Goal: Task Accomplishment & Management: Use online tool/utility

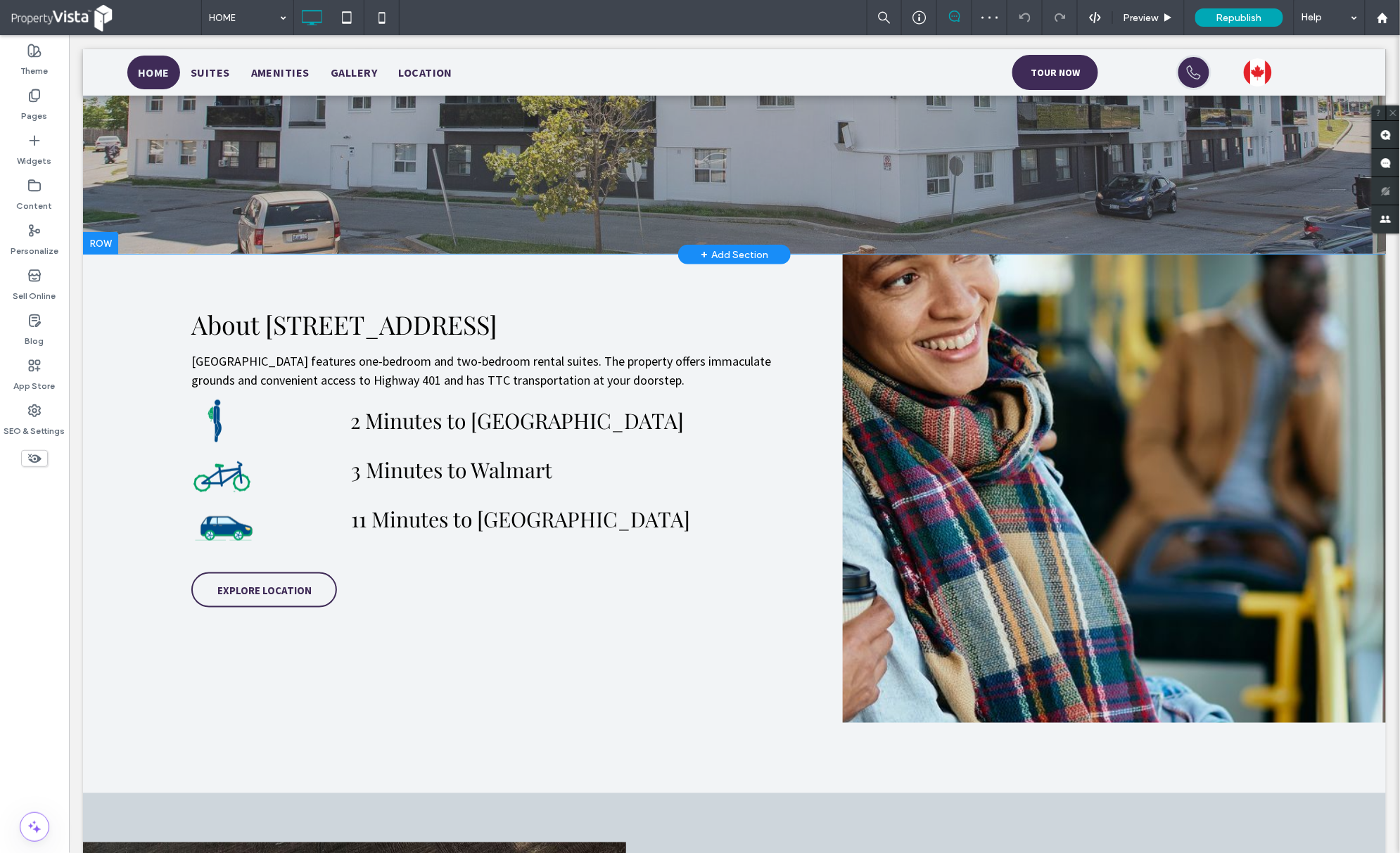
scroll to position [468, 0]
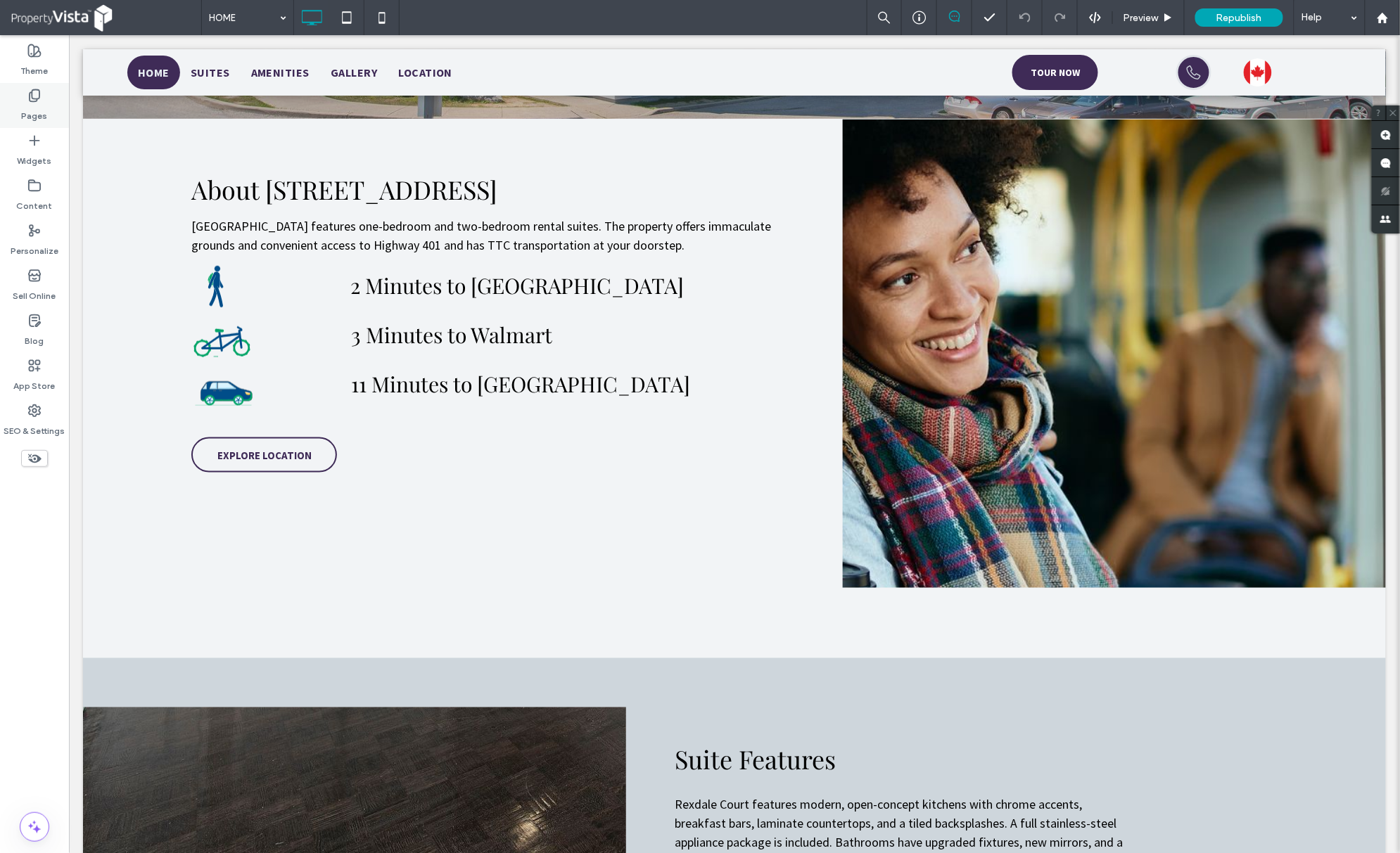
click at [49, 119] on div "Pages" at bounding box center [34, 106] width 69 height 45
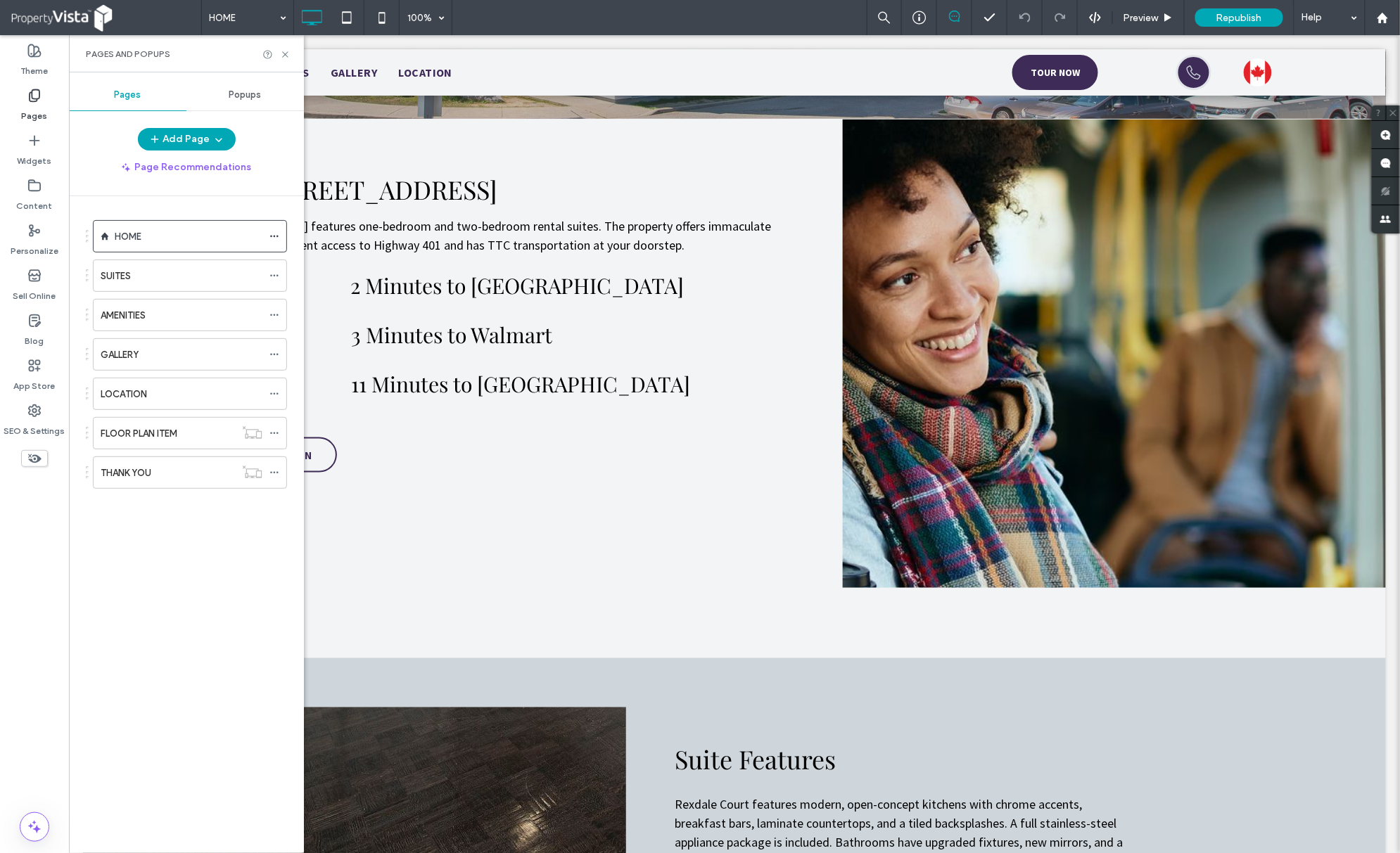
click at [152, 296] on ol "HOME SUITES AMENITIES GALLERY LOCATION FLOOR PLAN ITEM THANK YOU" at bounding box center [181, 354] width 212 height 269
click at [161, 278] on div "SUITES" at bounding box center [181, 276] width 162 height 15
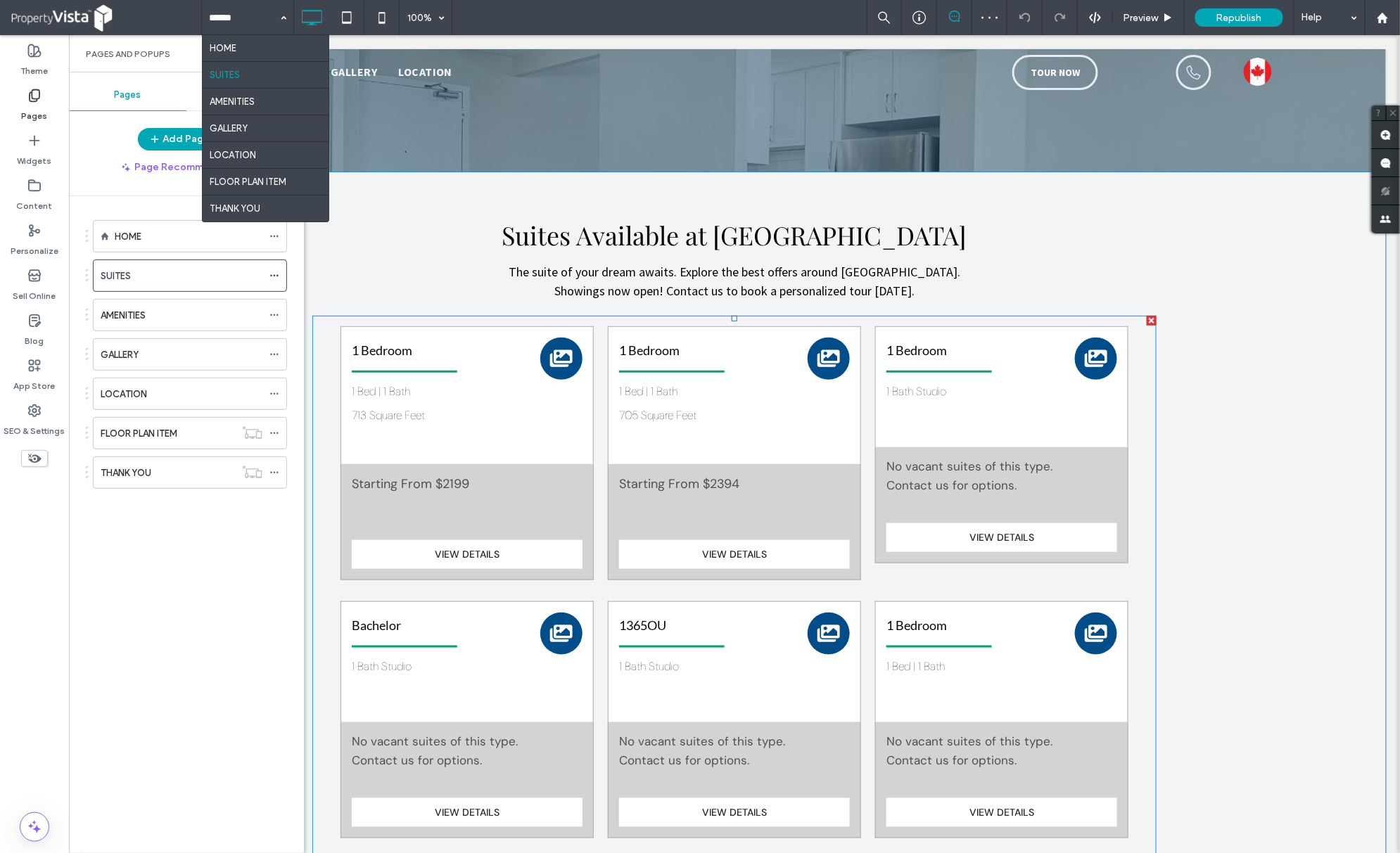
scroll to position [281, 0]
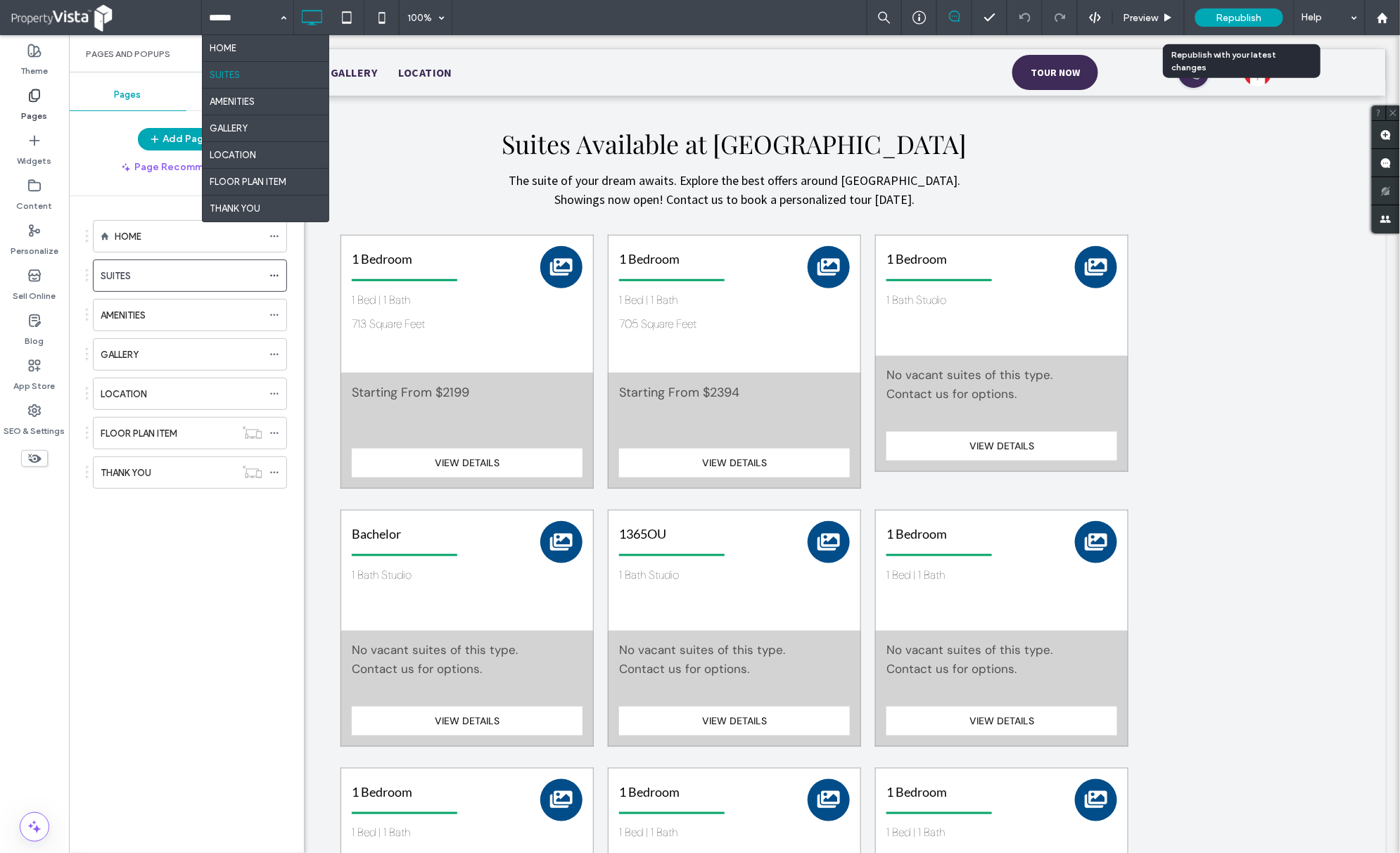
click at [1219, 17] on span "Republish" at bounding box center [1239, 18] width 46 height 12
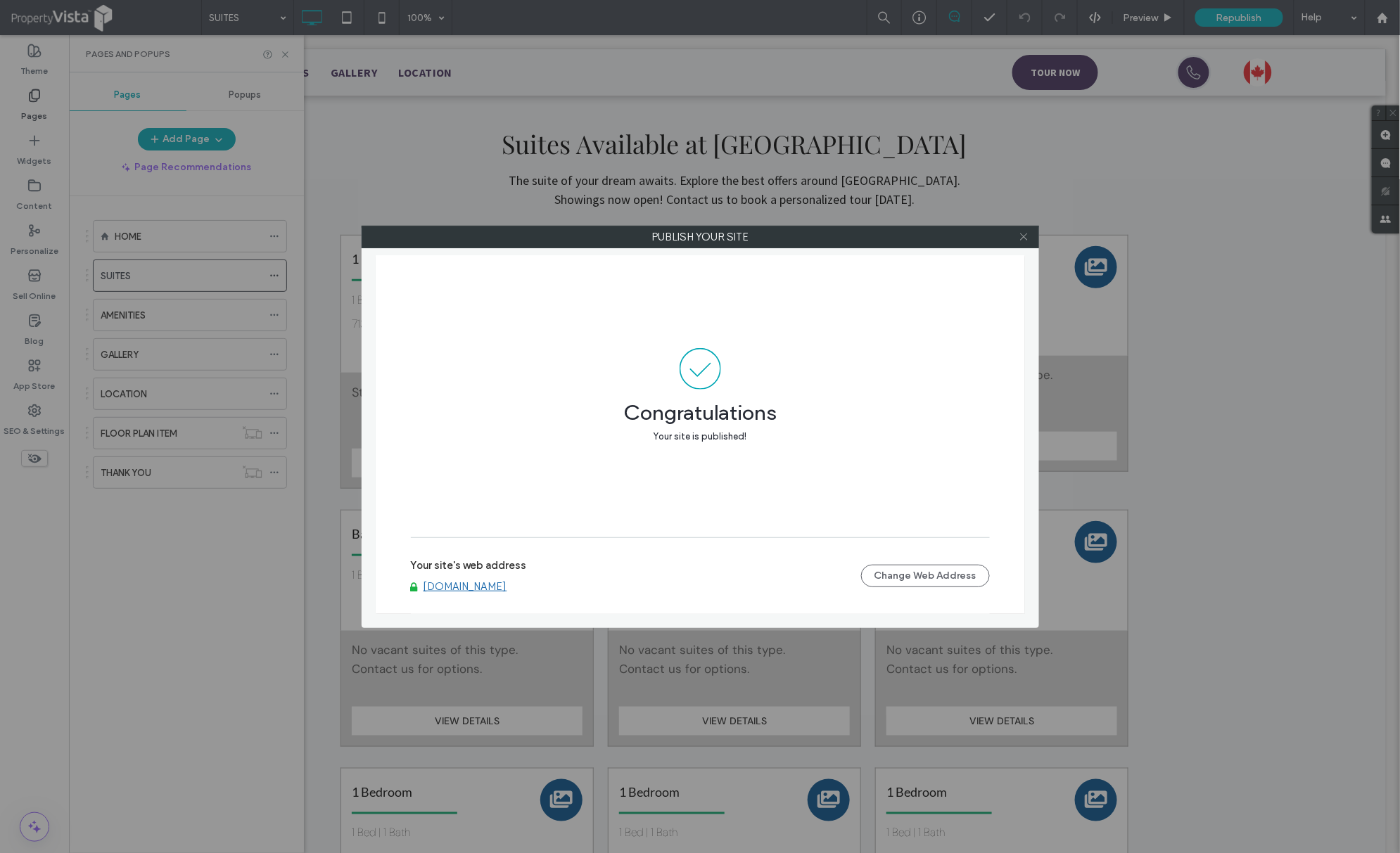
click at [1023, 236] on use at bounding box center [1023, 236] width 7 height 7
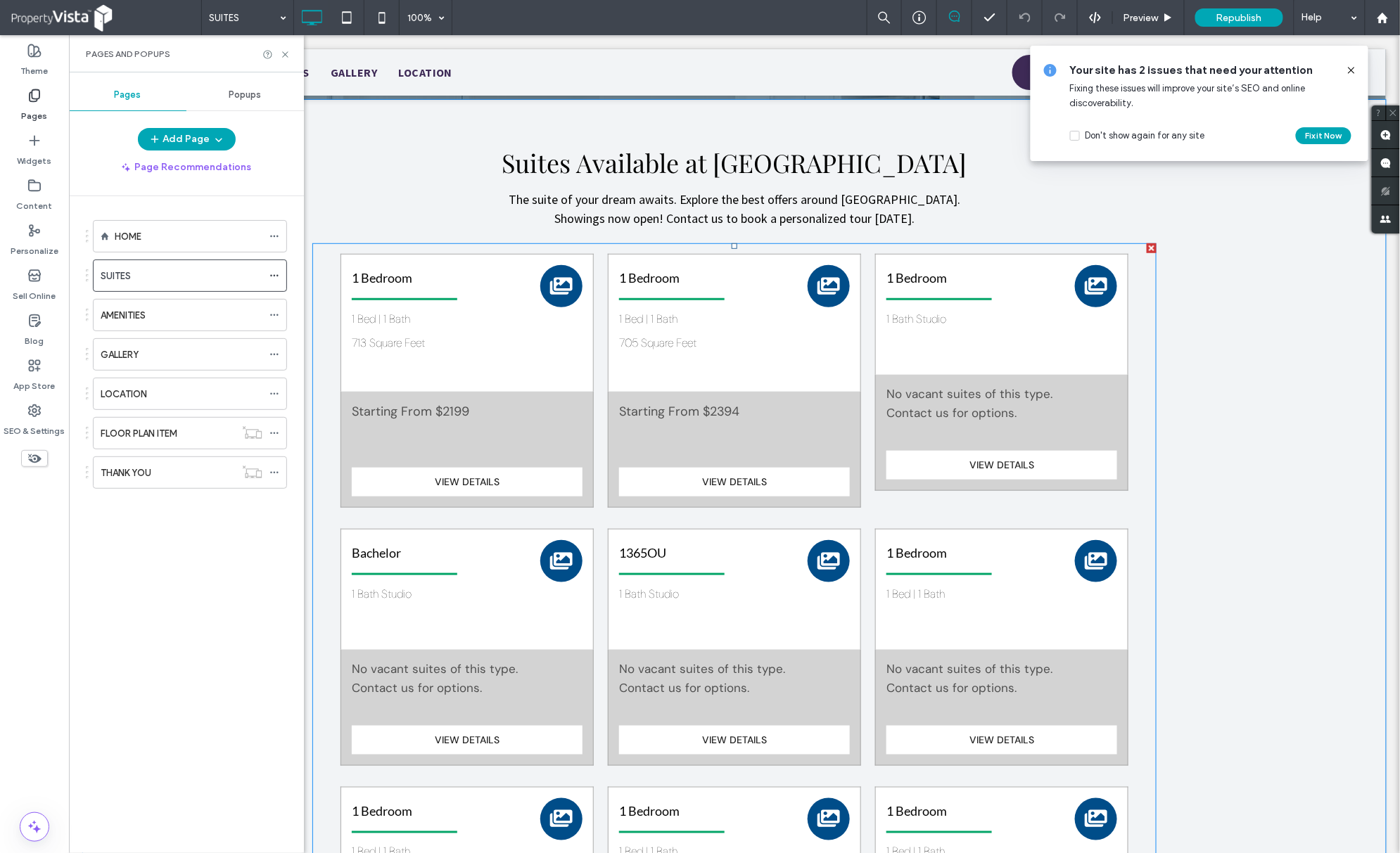
scroll to position [187, 0]
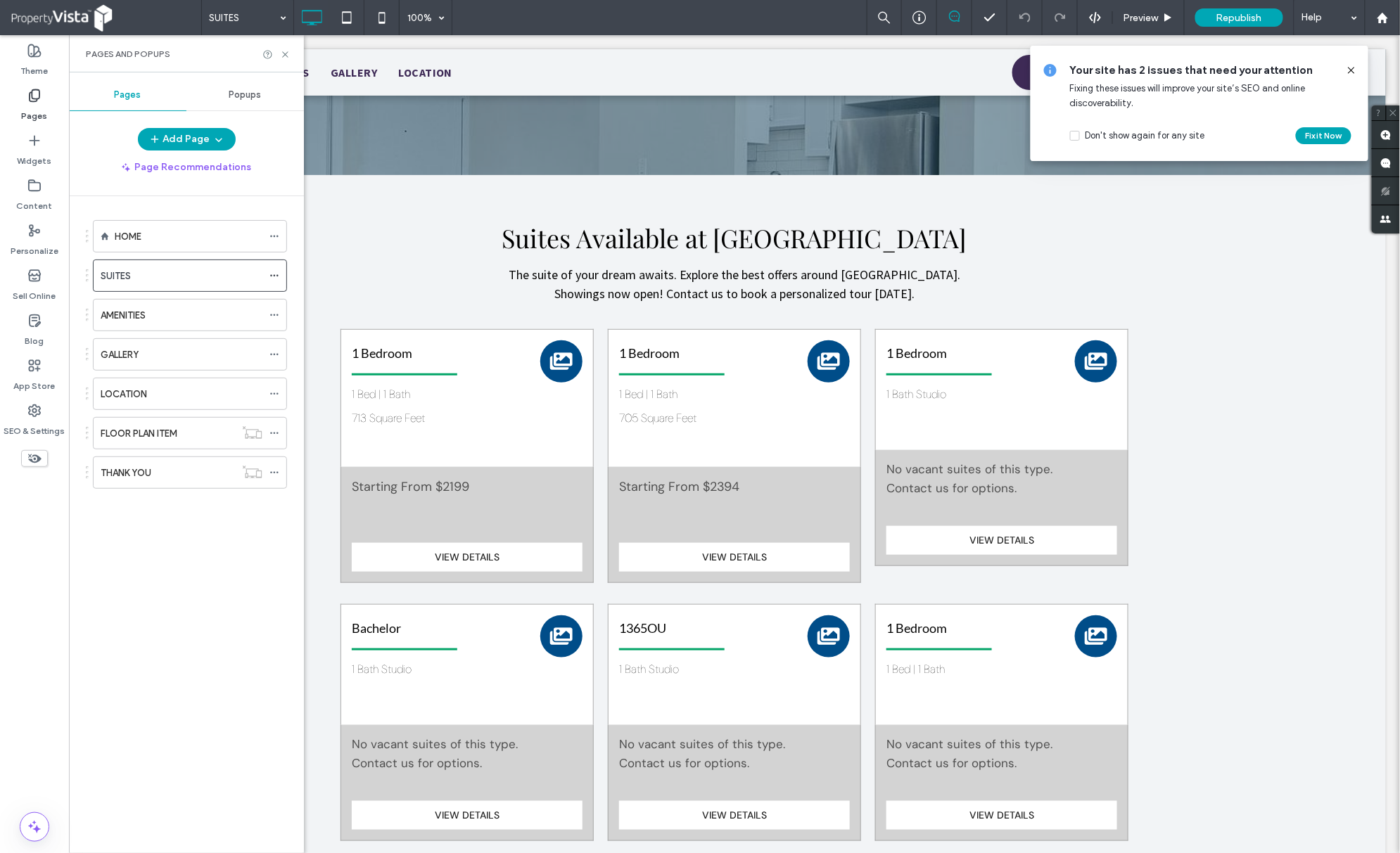
click at [1349, 66] on icon at bounding box center [1351, 70] width 11 height 11
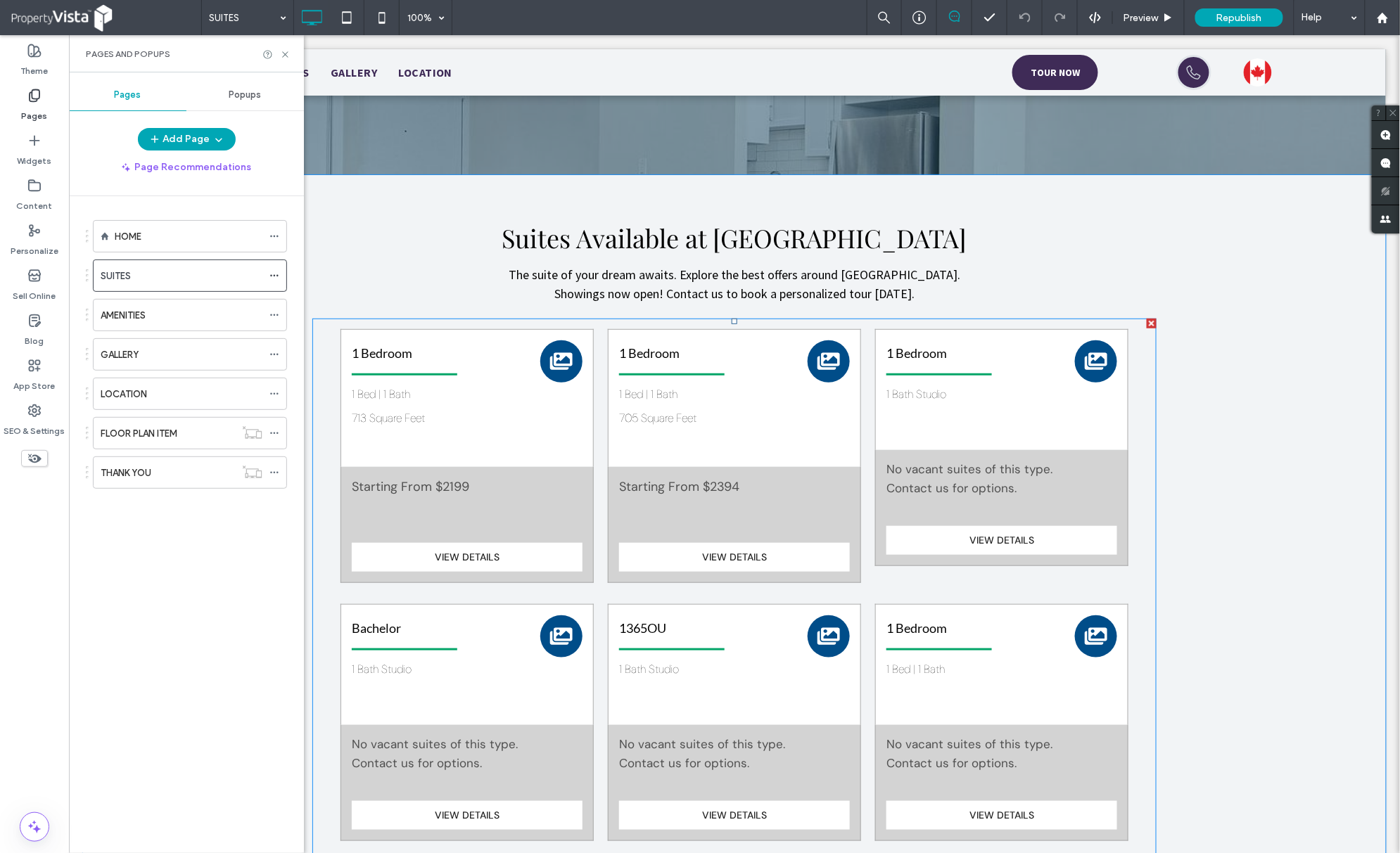
click at [768, 388] on span at bounding box center [733, 731] width 844 height 827
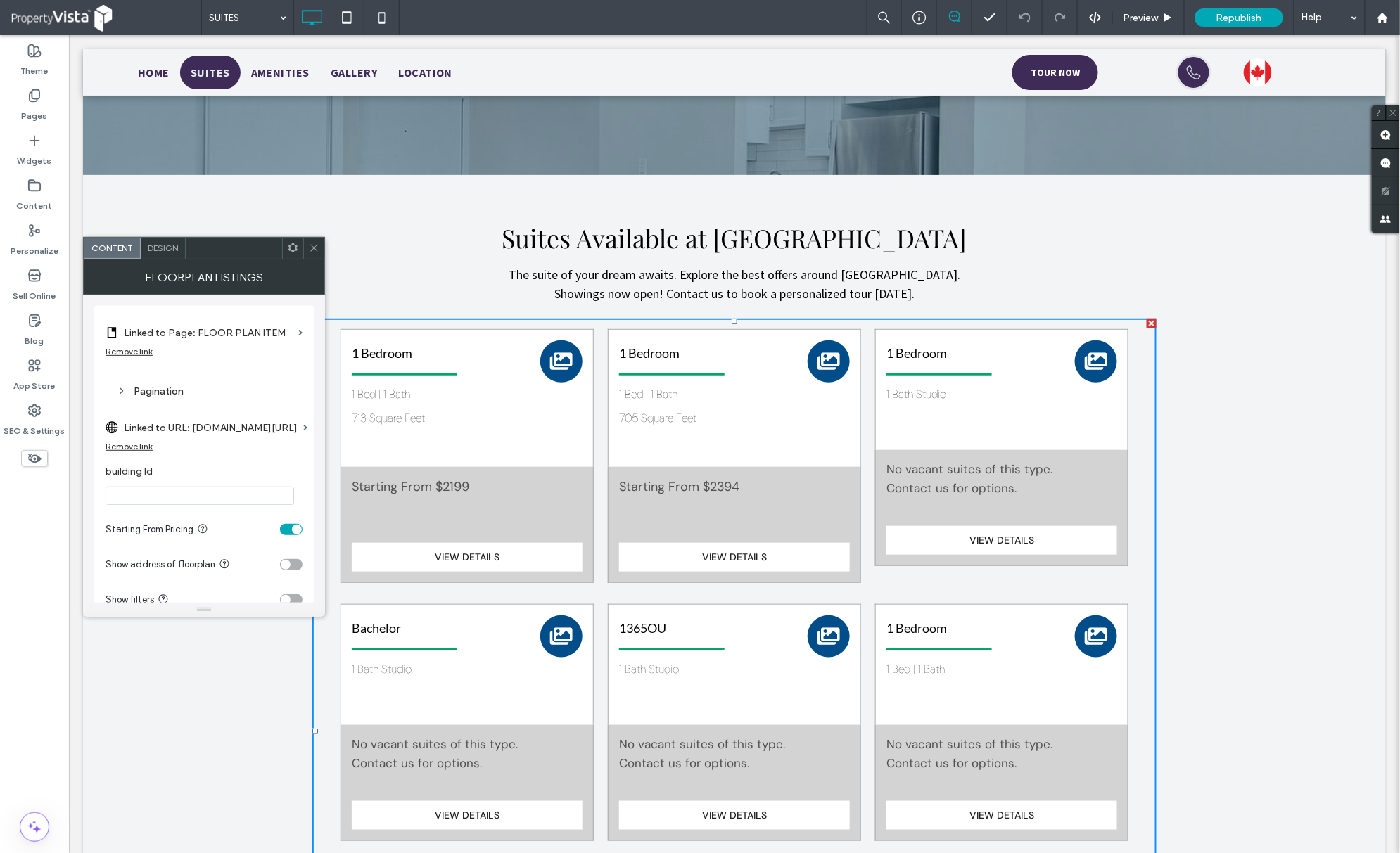
click at [1162, 255] on div "**********" at bounding box center [733, 666] width 1303 height 984
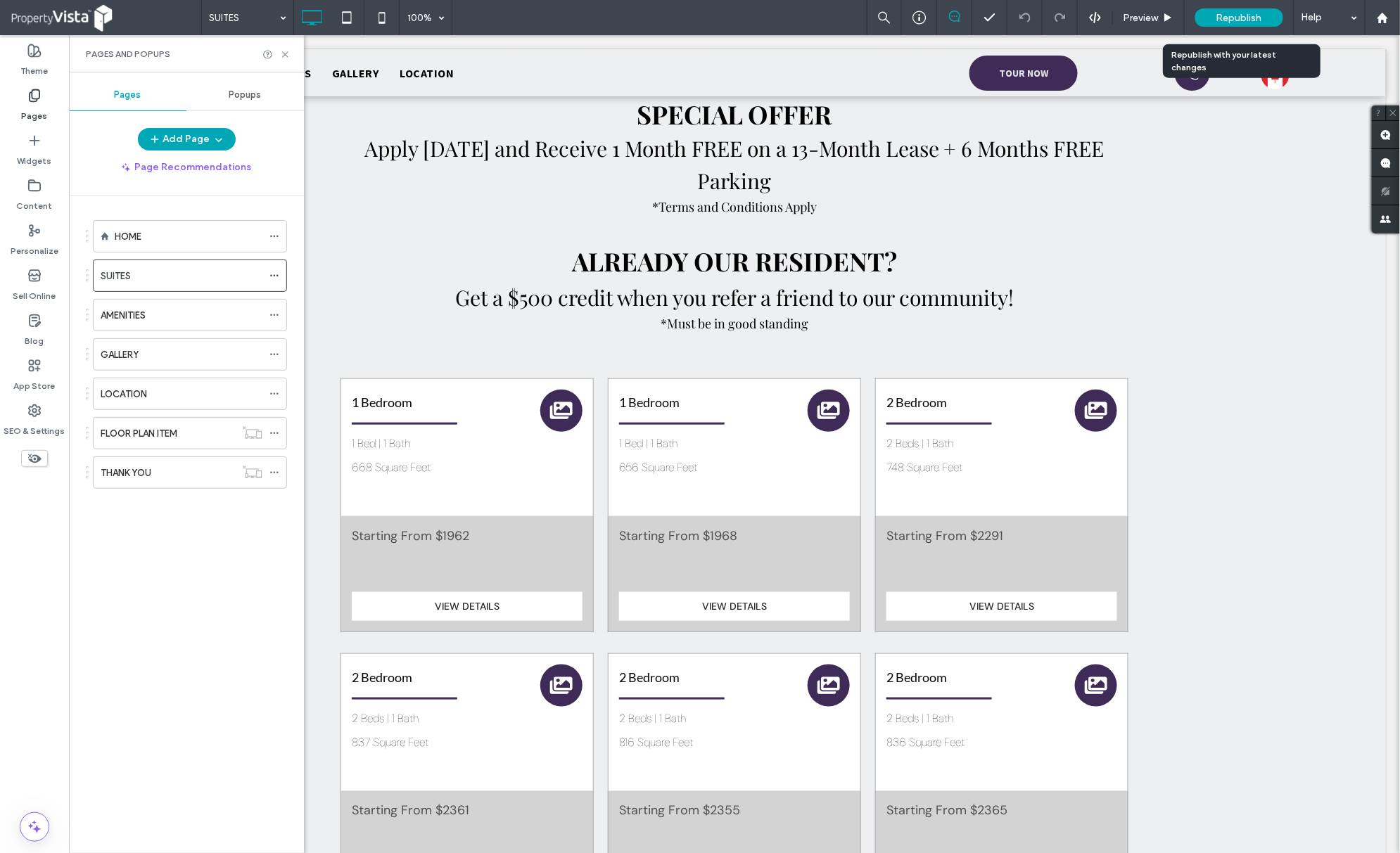
click at [1207, 10] on div "Republish" at bounding box center [1239, 17] width 88 height 18
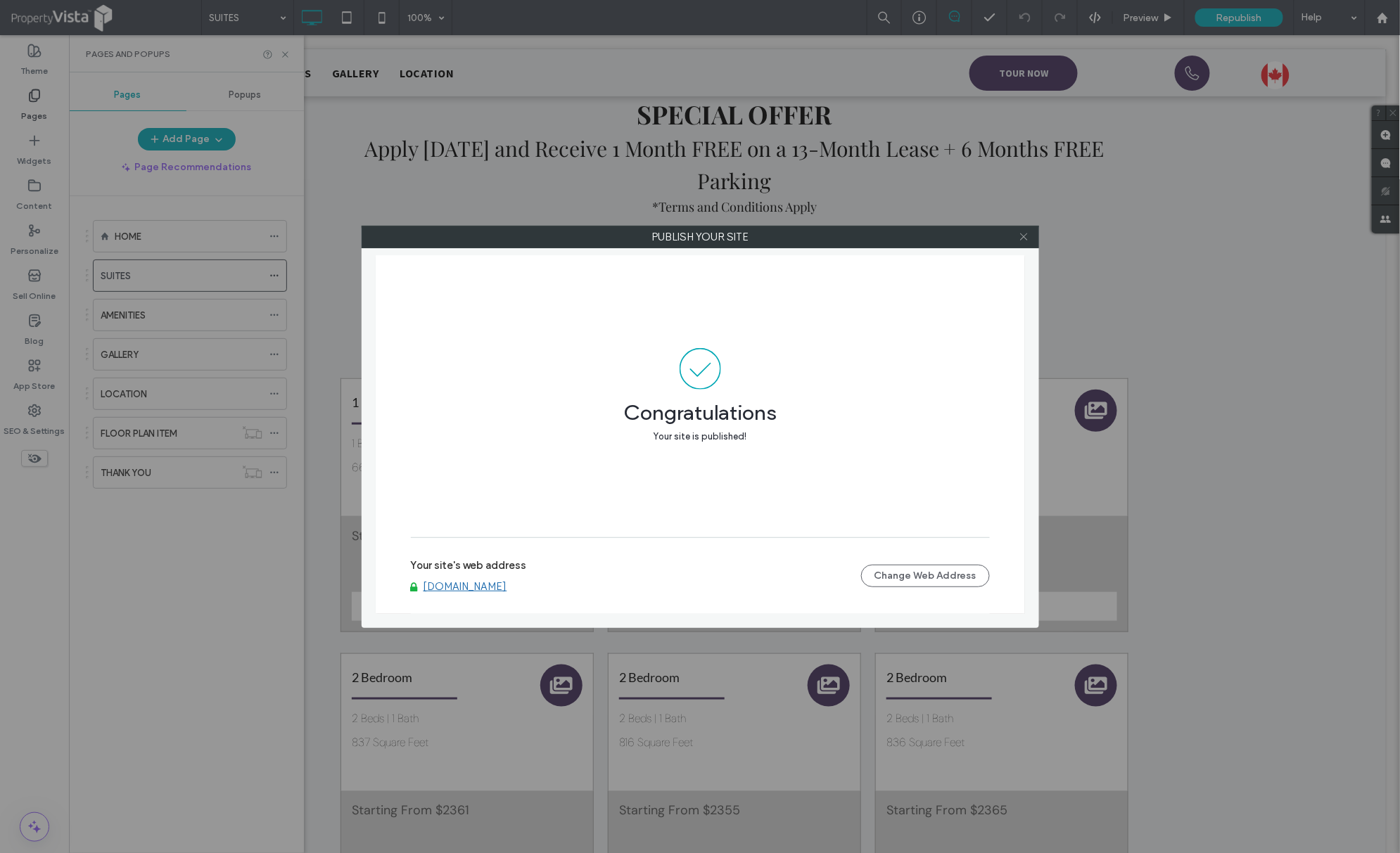
click at [1025, 235] on icon at bounding box center [1024, 236] width 10 height 10
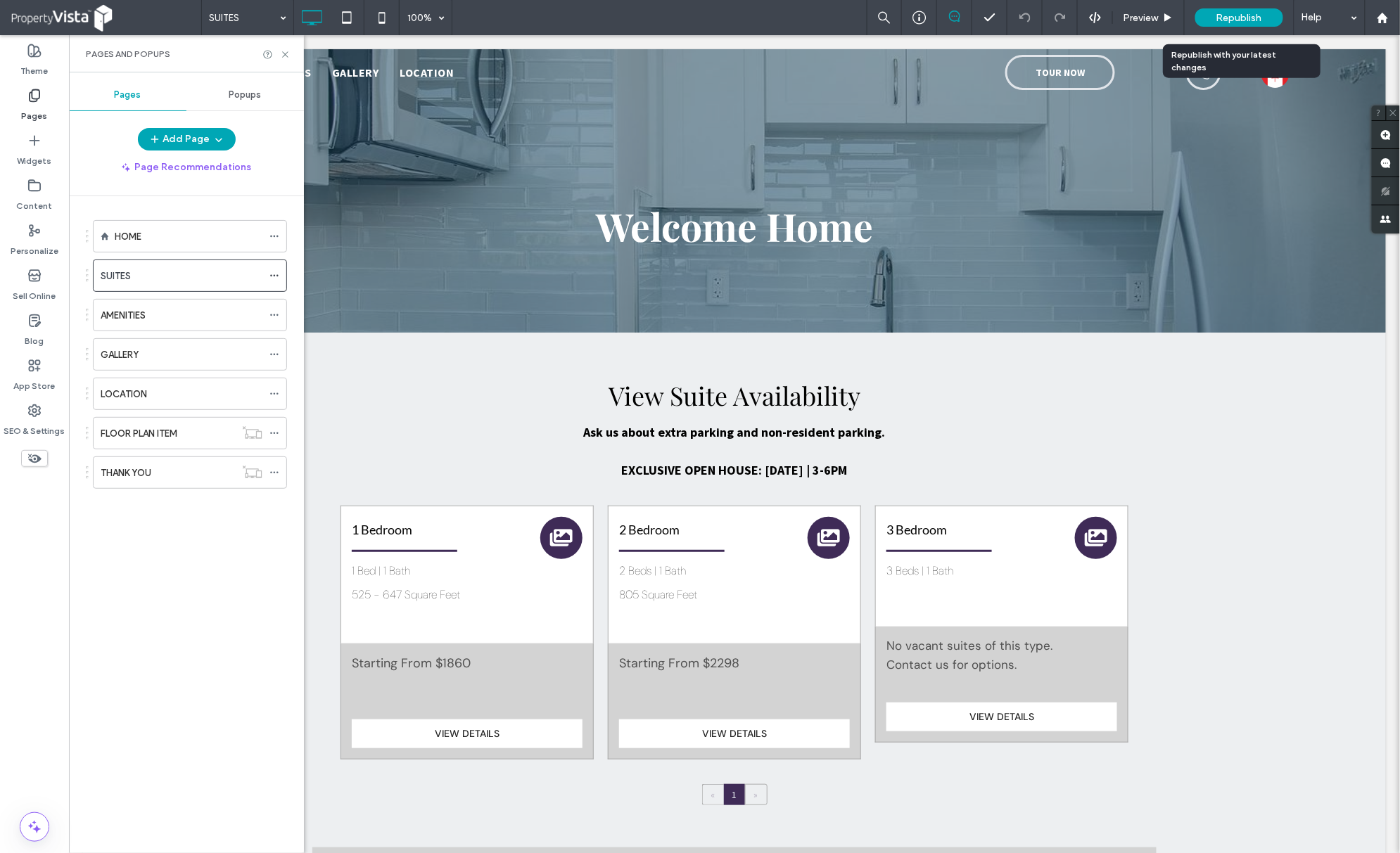
click at [1229, 12] on span "Republish" at bounding box center [1239, 18] width 46 height 12
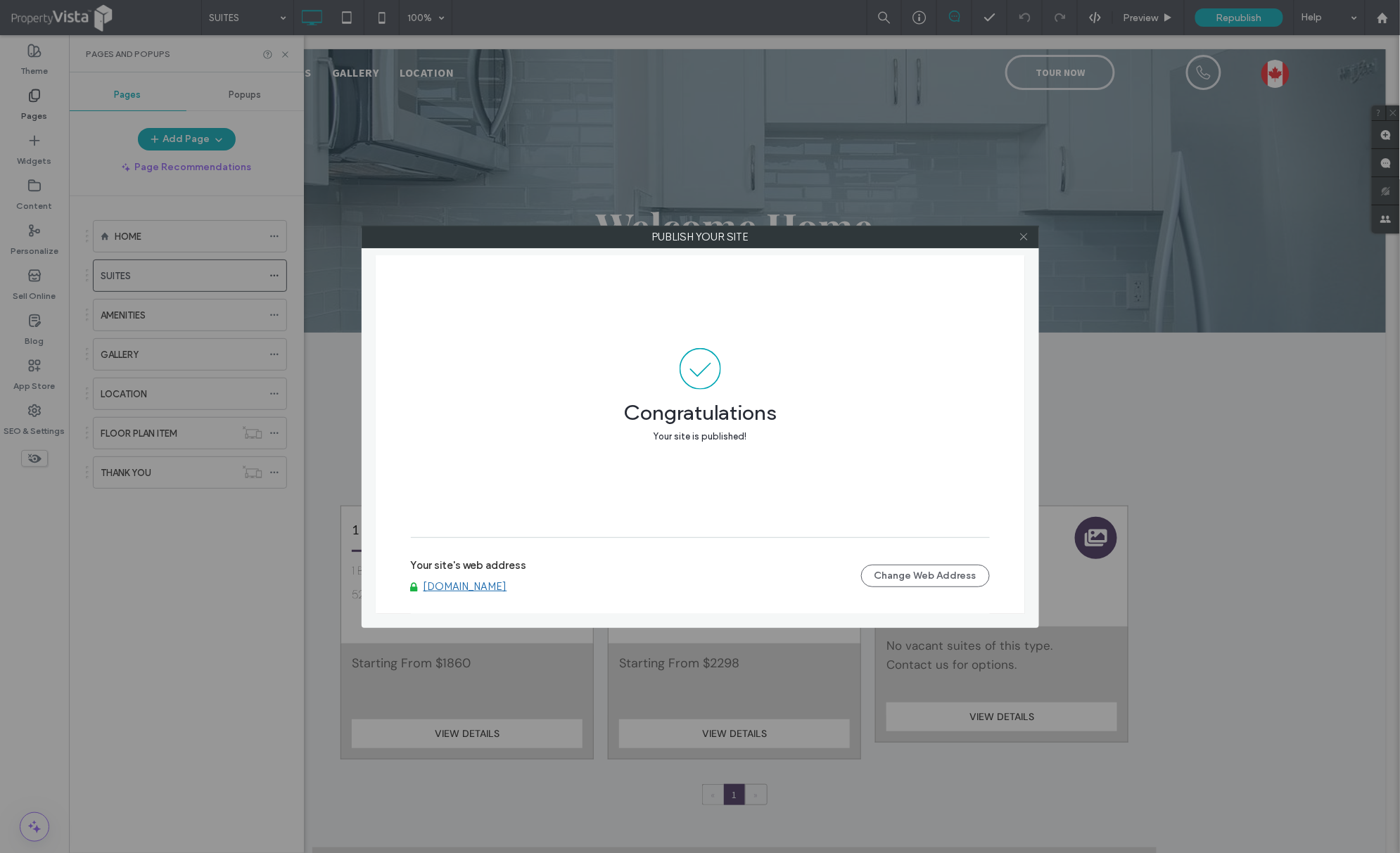
click at [1028, 233] on icon at bounding box center [1024, 236] width 10 height 10
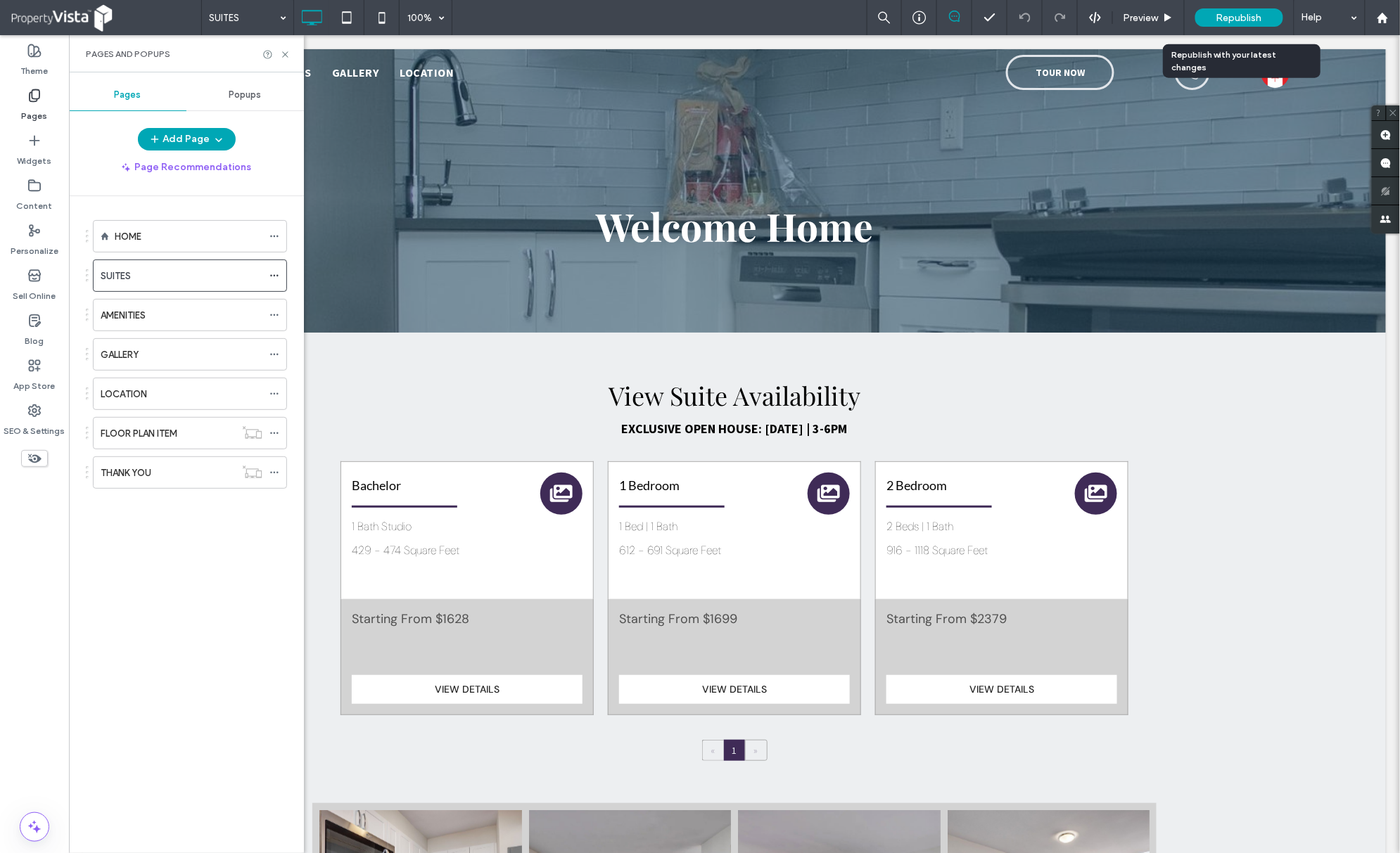
click at [1259, 12] on span "Republish" at bounding box center [1239, 18] width 46 height 12
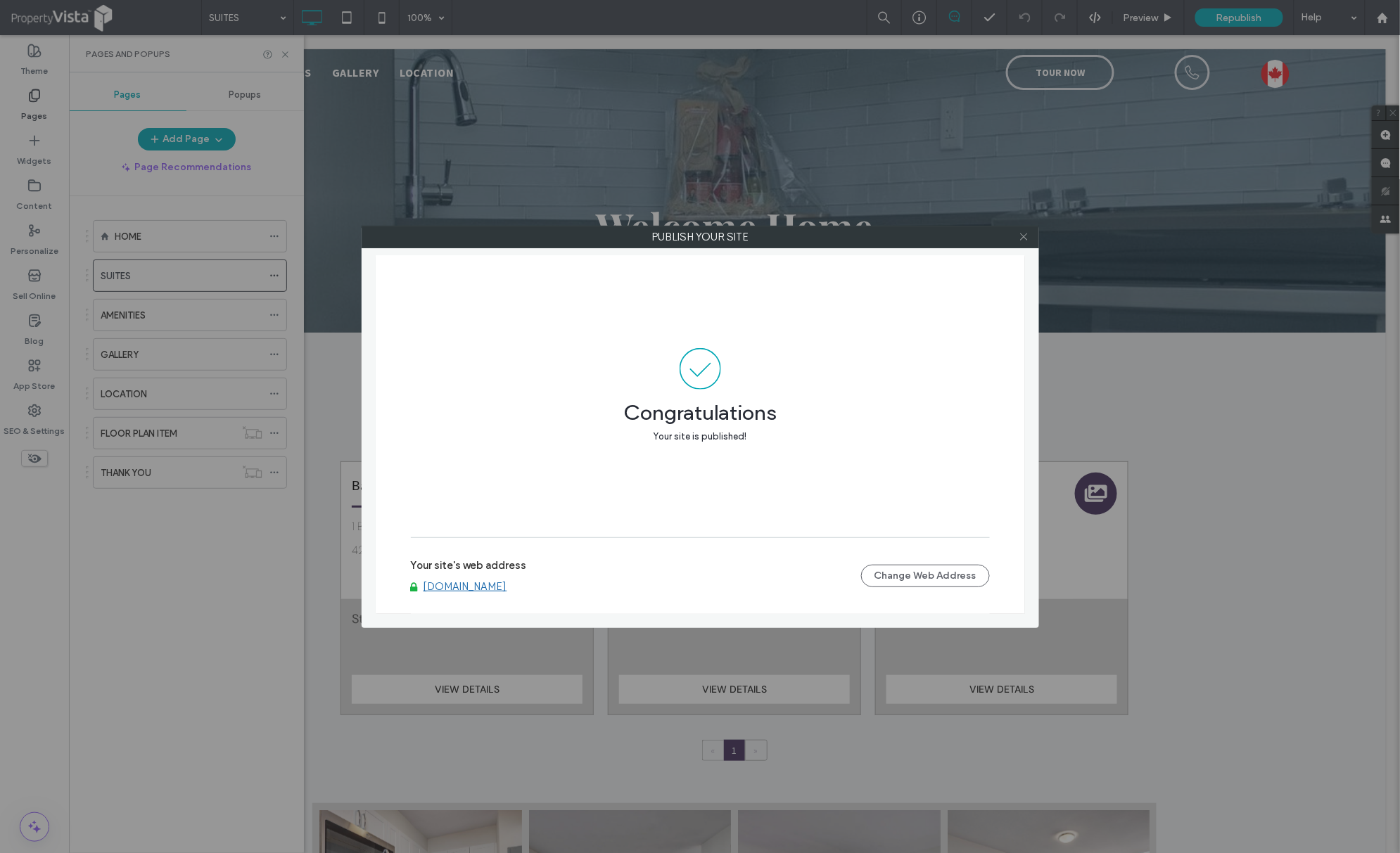
click at [1026, 238] on icon at bounding box center [1024, 236] width 10 height 10
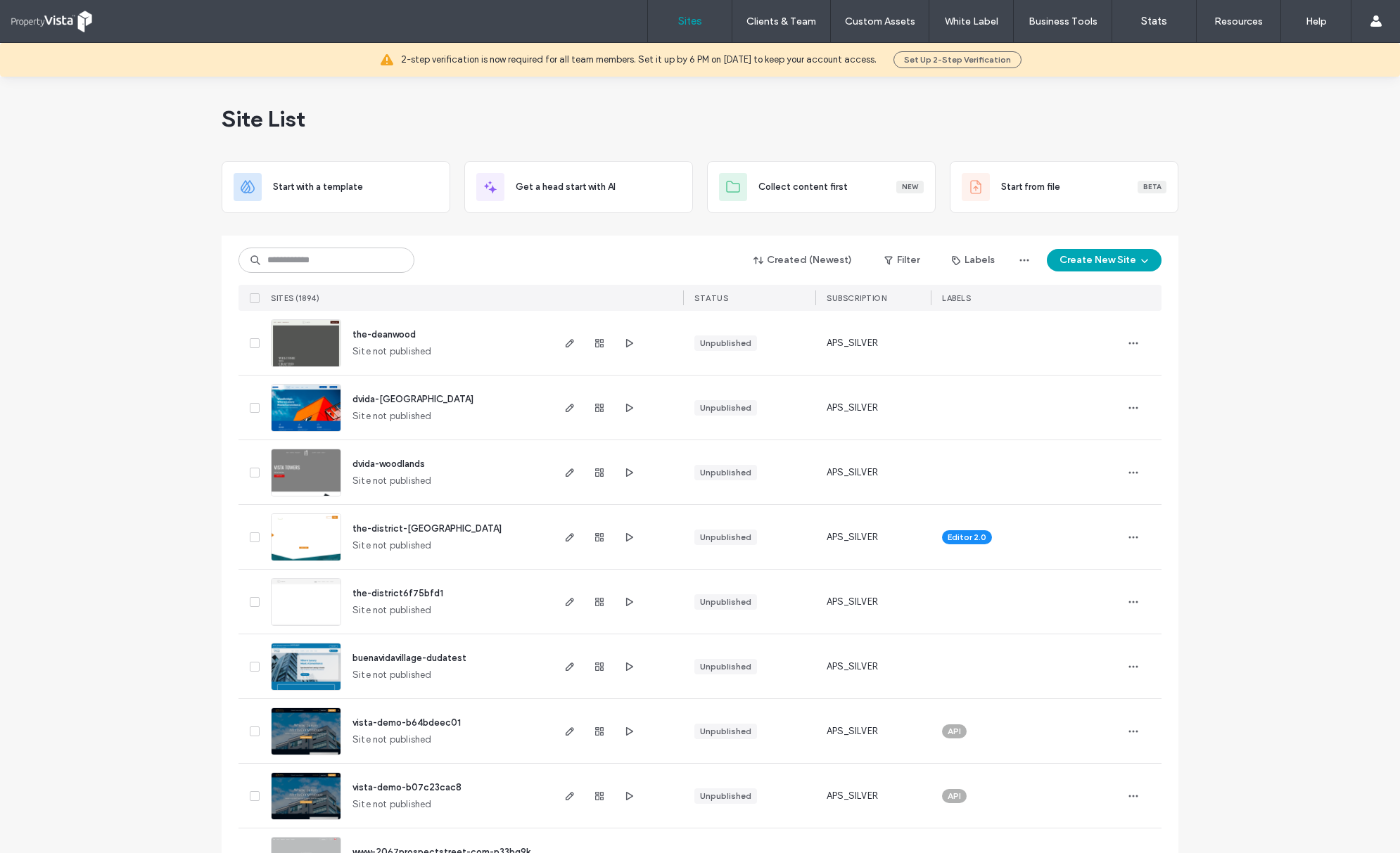
click at [371, 271] on input at bounding box center [326, 260] width 176 height 25
click at [363, 257] on input at bounding box center [326, 260] width 176 height 25
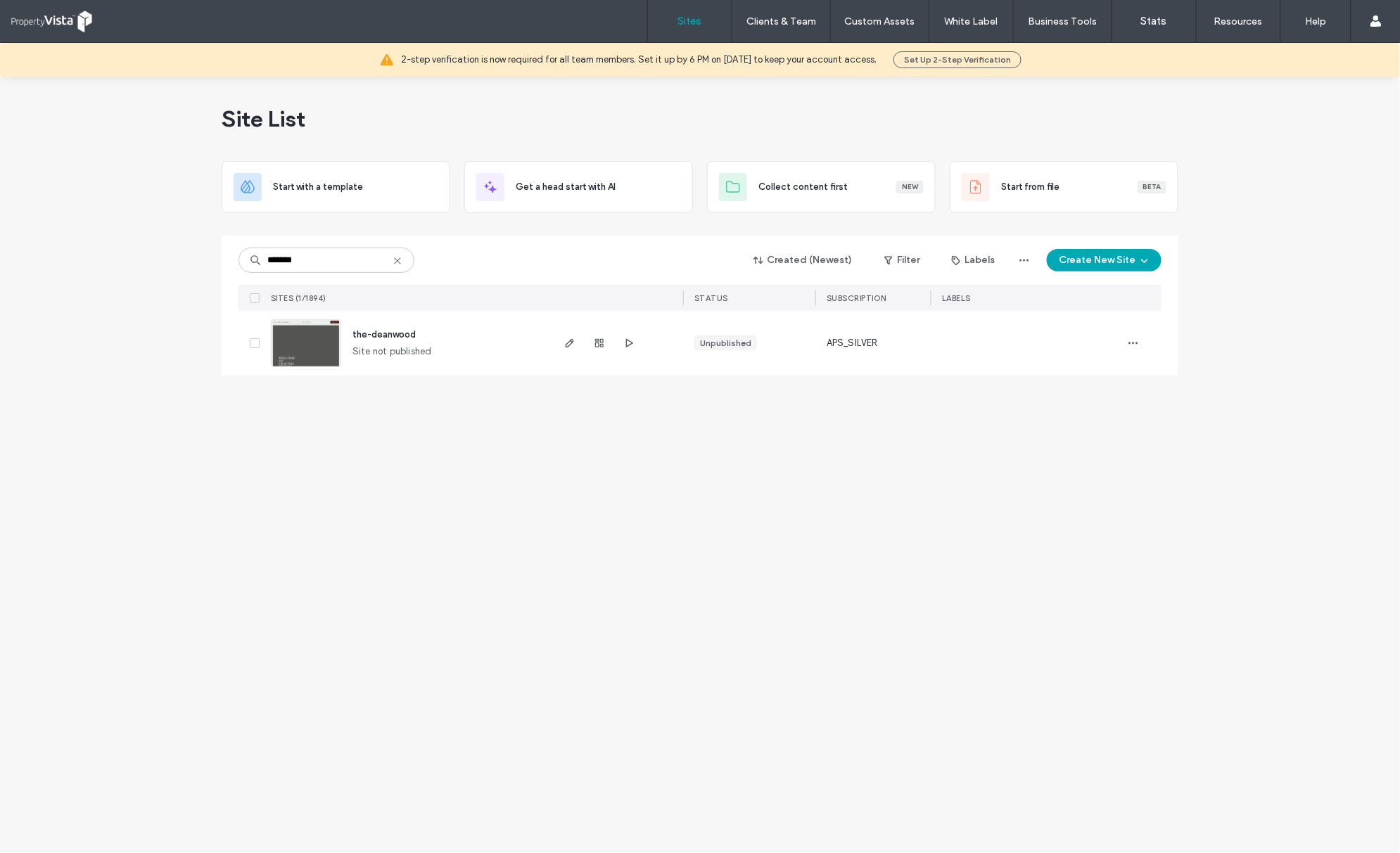
type input "*******"
click at [389, 333] on span "the-deanwood" at bounding box center [384, 334] width 64 height 10
